Goal: Task Accomplishment & Management: Use online tool/utility

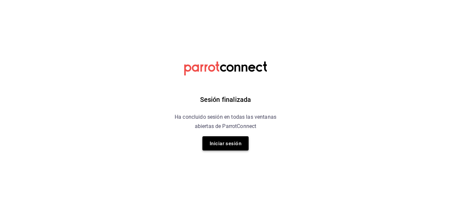
click at [222, 144] on font "Iniciar sesión" at bounding box center [226, 143] width 32 height 6
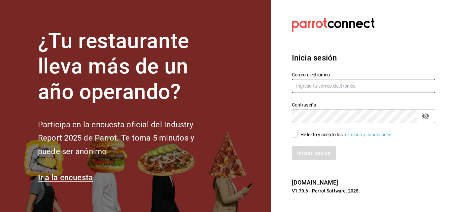
type input "[EMAIL_ADDRESS][DOMAIN_NAME]"
click at [297, 132] on input "He leído y acepto los Términos y condiciones." at bounding box center [295, 134] width 6 height 6
checkbox input "true"
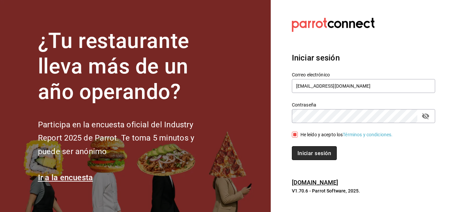
click at [300, 150] on font "Iniciar sesión" at bounding box center [314, 153] width 34 height 6
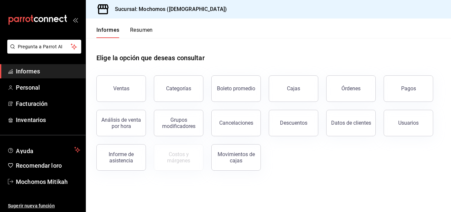
click at [38, 72] on font "Informes" at bounding box center [28, 71] width 24 height 7
click at [111, 83] on button "Ventas" at bounding box center [121, 88] width 50 height 26
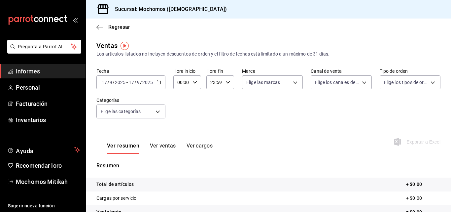
click at [157, 81] on \(Stroke\) "button" at bounding box center [159, 83] width 4 height 4
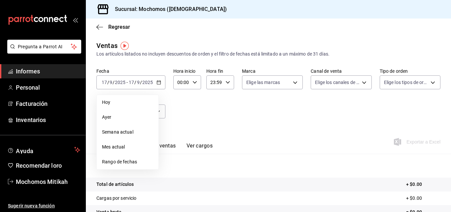
click at [110, 157] on li "Rango de fechas" at bounding box center [128, 161] width 62 height 15
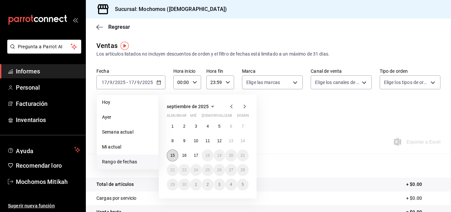
click at [174, 153] on font "15" at bounding box center [172, 155] width 4 height 5
click at [194, 156] on font "17" at bounding box center [196, 155] width 4 height 5
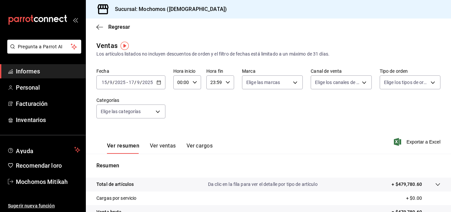
click at [193, 85] on div "00:00 Hora inicio" at bounding box center [187, 82] width 28 height 14
click at [180, 110] on button "01" at bounding box center [179, 114] width 11 height 13
type input "01:00"
click at [180, 110] on font "05" at bounding box center [179, 112] width 5 height 5
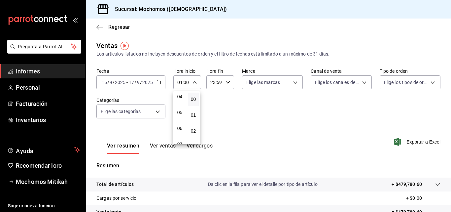
type input "05:00"
click at [226, 80] on div at bounding box center [225, 106] width 451 height 212
click at [226, 83] on \(Stroke\) "button" at bounding box center [228, 82] width 4 height 2
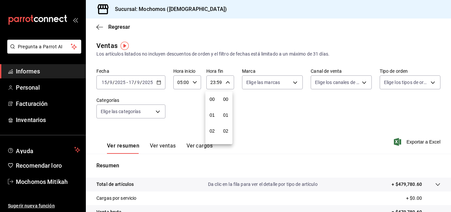
scroll to position [898, 0]
click at [214, 105] on font "21" at bounding box center [212, 104] width 5 height 5
type input "21:59"
click at [214, 97] on font "05" at bounding box center [212, 98] width 5 height 5
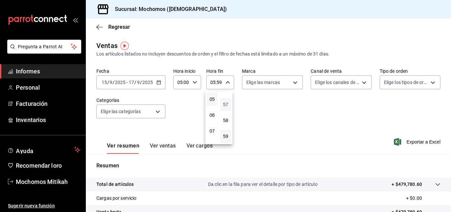
click at [225, 106] on font "57" at bounding box center [225, 104] width 5 height 5
type input "05:57"
click at [225, 98] on font "00" at bounding box center [225, 98] width 5 height 5
type input "05:00"
click at [293, 85] on div at bounding box center [225, 106] width 451 height 212
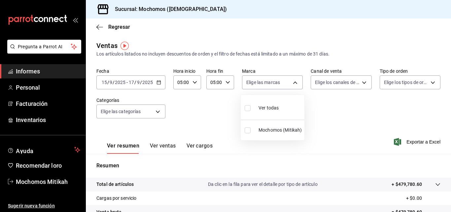
click at [293, 85] on body "Pregunta a Parrot AI Informes Personal Facturación Inventarios Ayuda Recomendar…" at bounding box center [225, 106] width 451 height 212
click at [248, 127] on input "checkbox" at bounding box center [248, 130] width 6 height 6
checkbox input "true"
type input "d0e5f648-281b-433d-bf08-9501e0541b8c"
checkbox input "true"
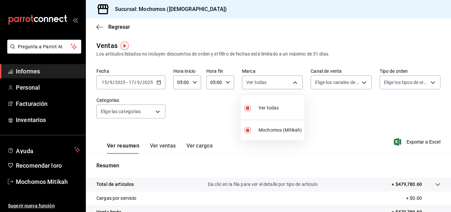
click at [348, 111] on div at bounding box center [225, 106] width 451 height 212
click at [407, 142] on font "Exportar a Excel" at bounding box center [423, 141] width 34 height 5
